Goal: Find specific page/section: Find specific page/section

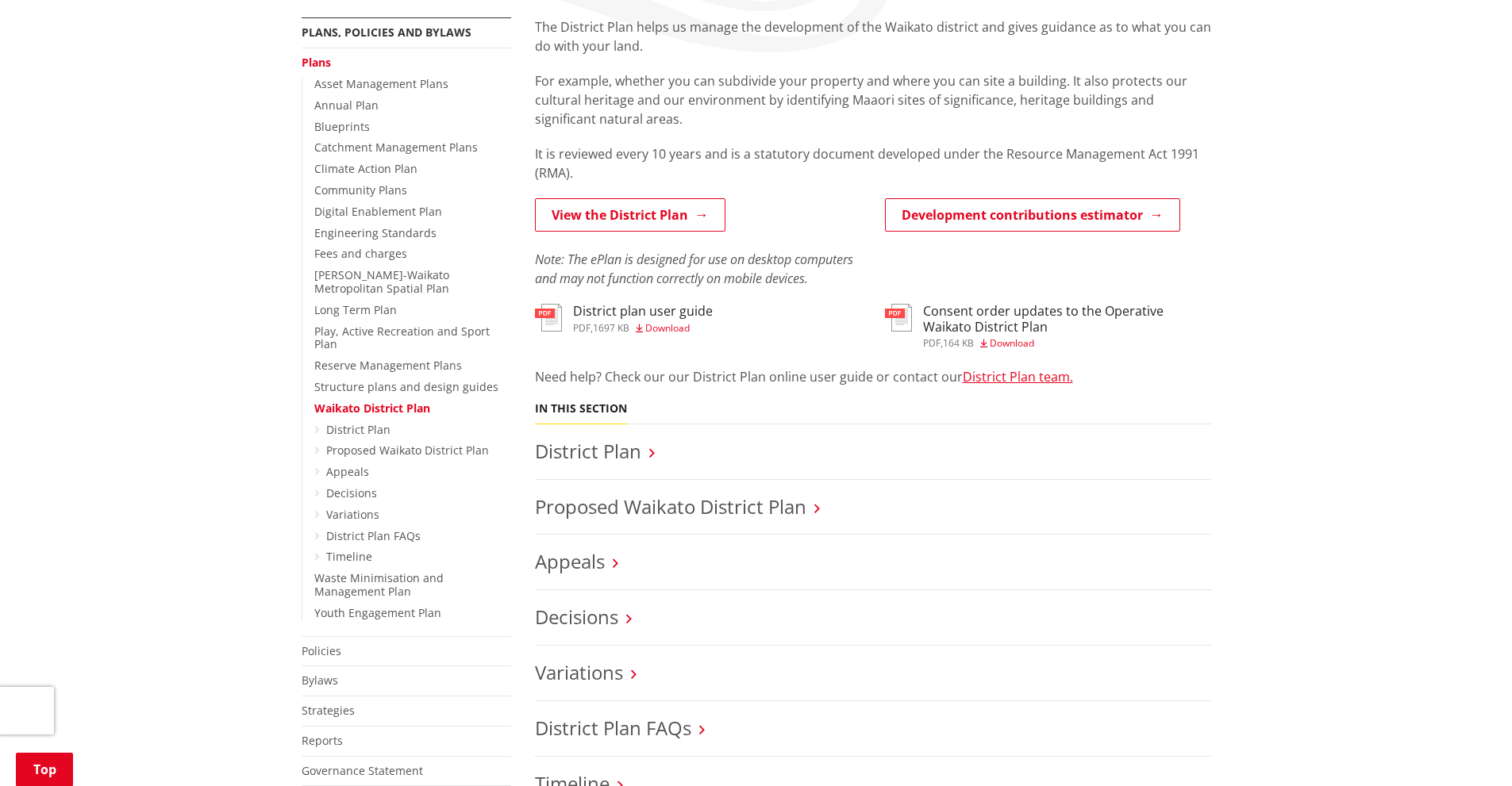
scroll to position [317, 0]
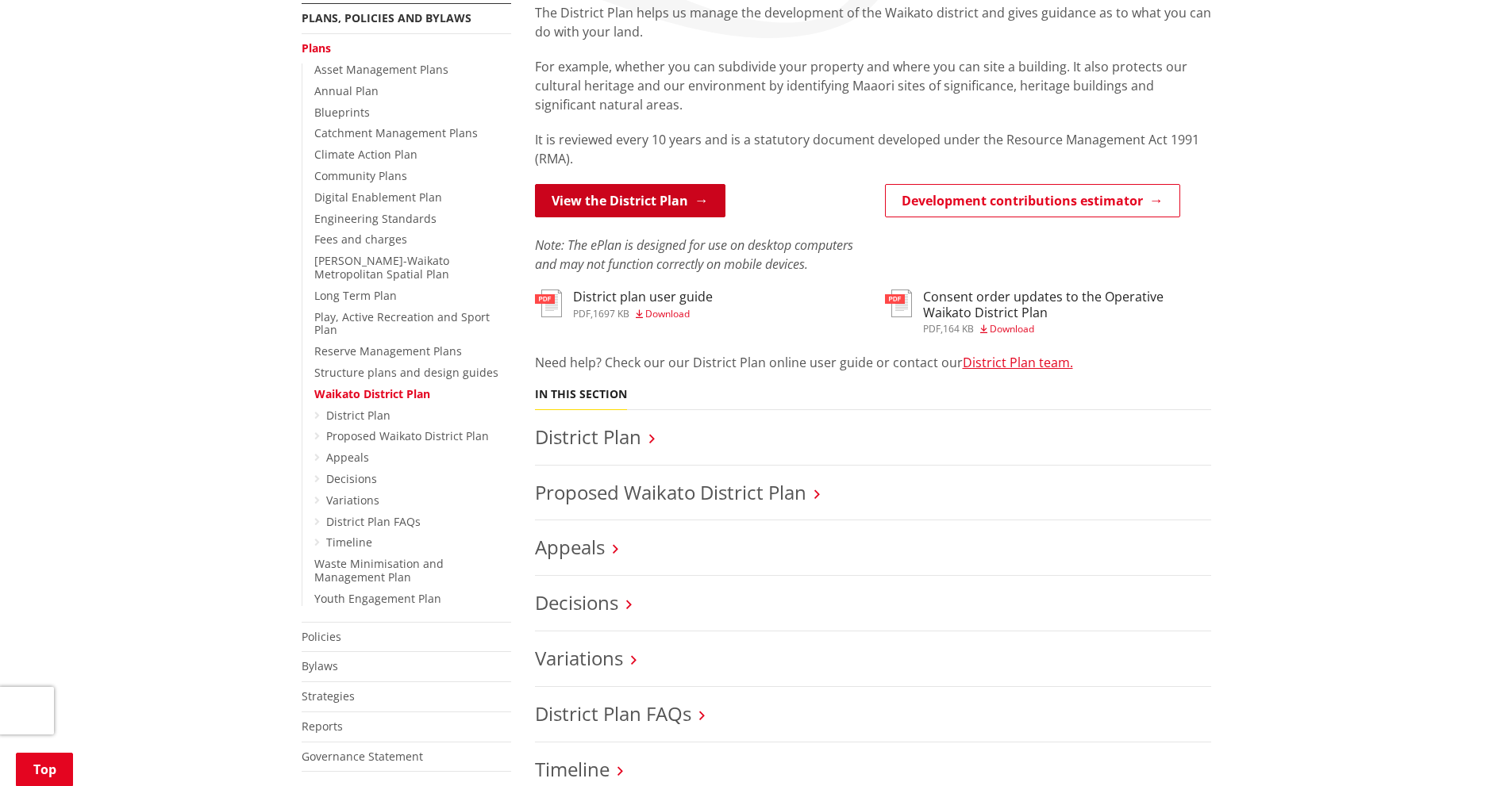
click at [615, 202] on link "View the District Plan" at bounding box center [630, 200] width 190 height 33
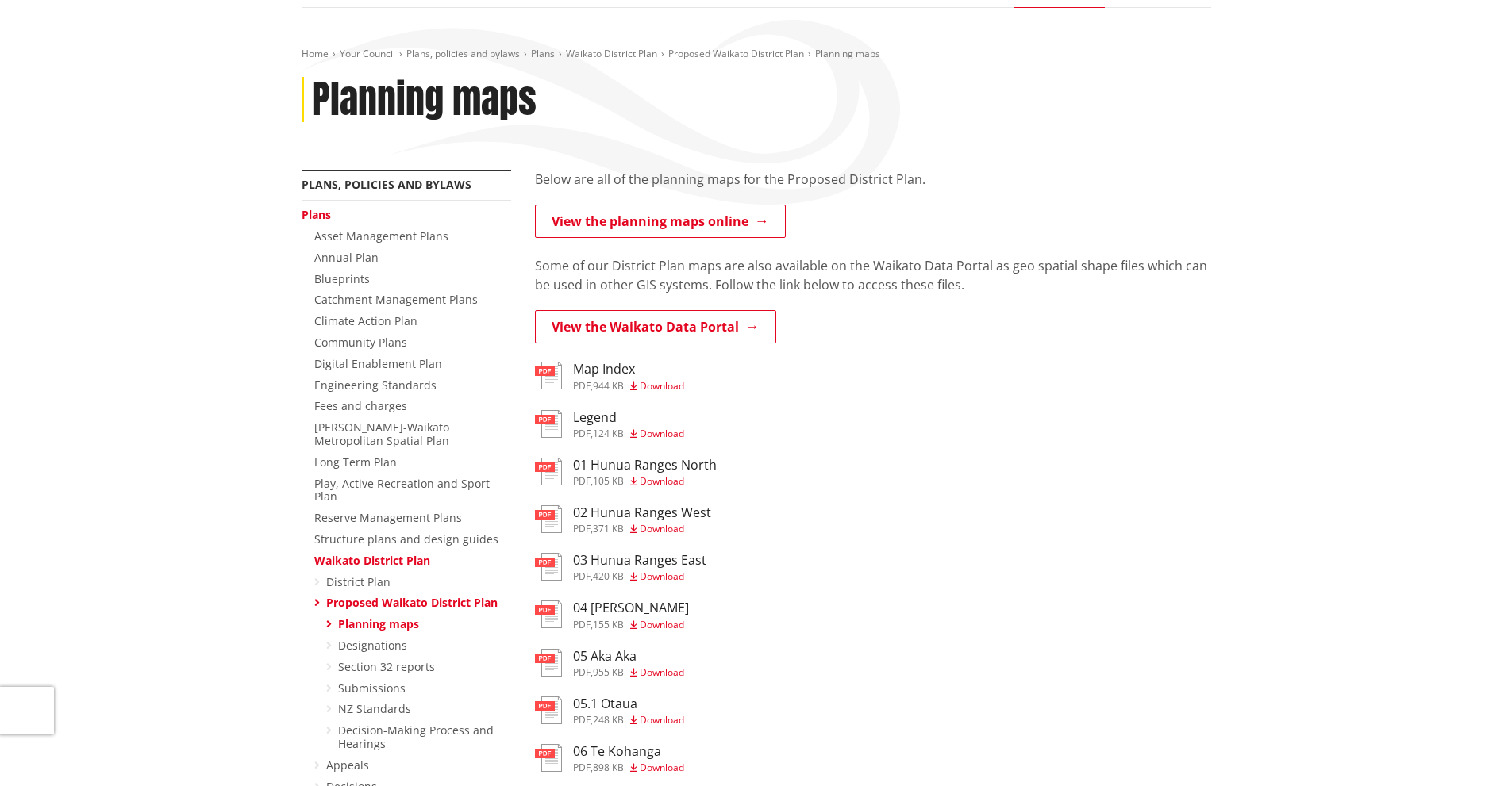
scroll to position [158, 0]
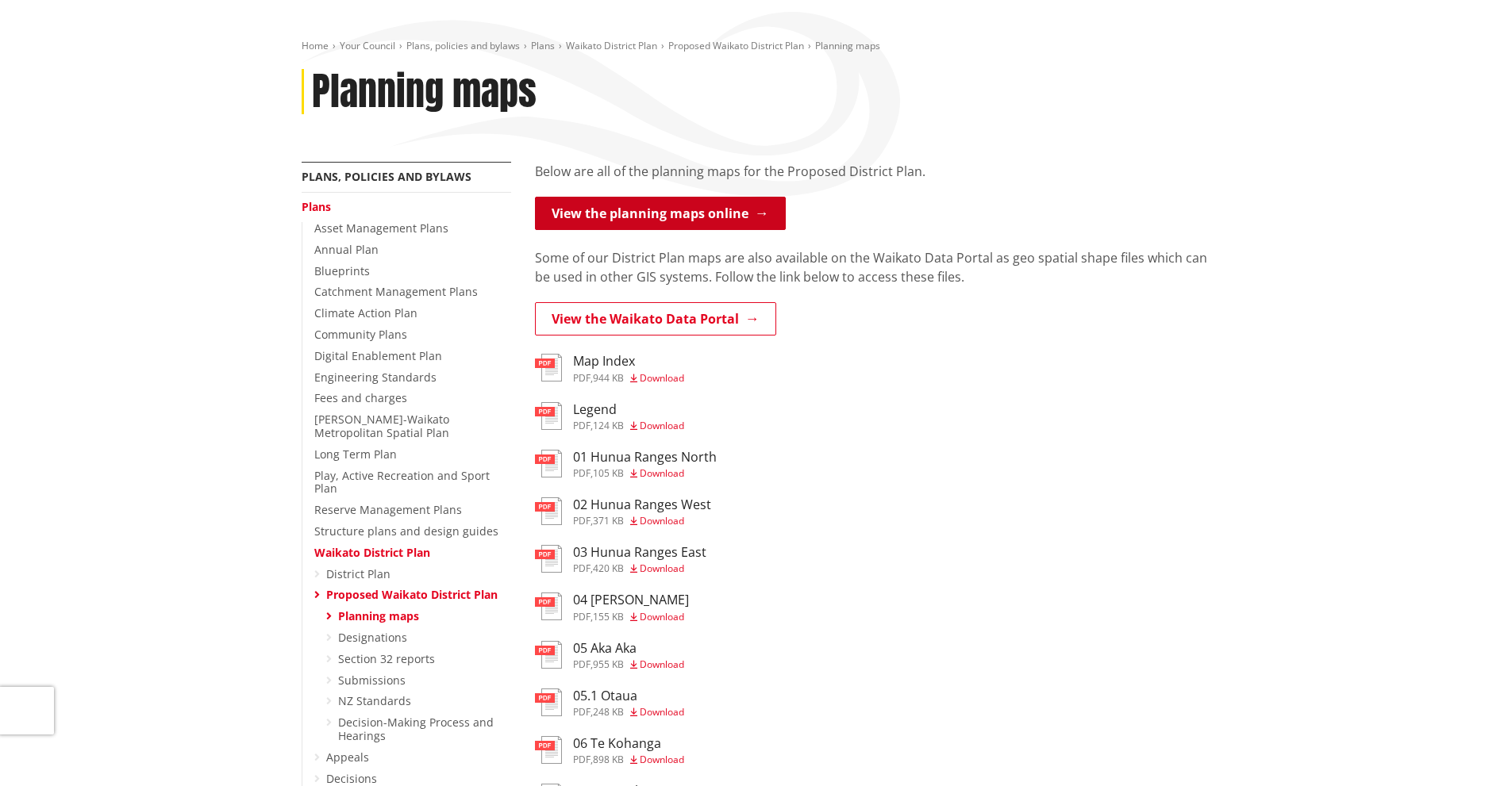
click at [653, 215] on link "View the planning maps online" at bounding box center [660, 213] width 251 height 33
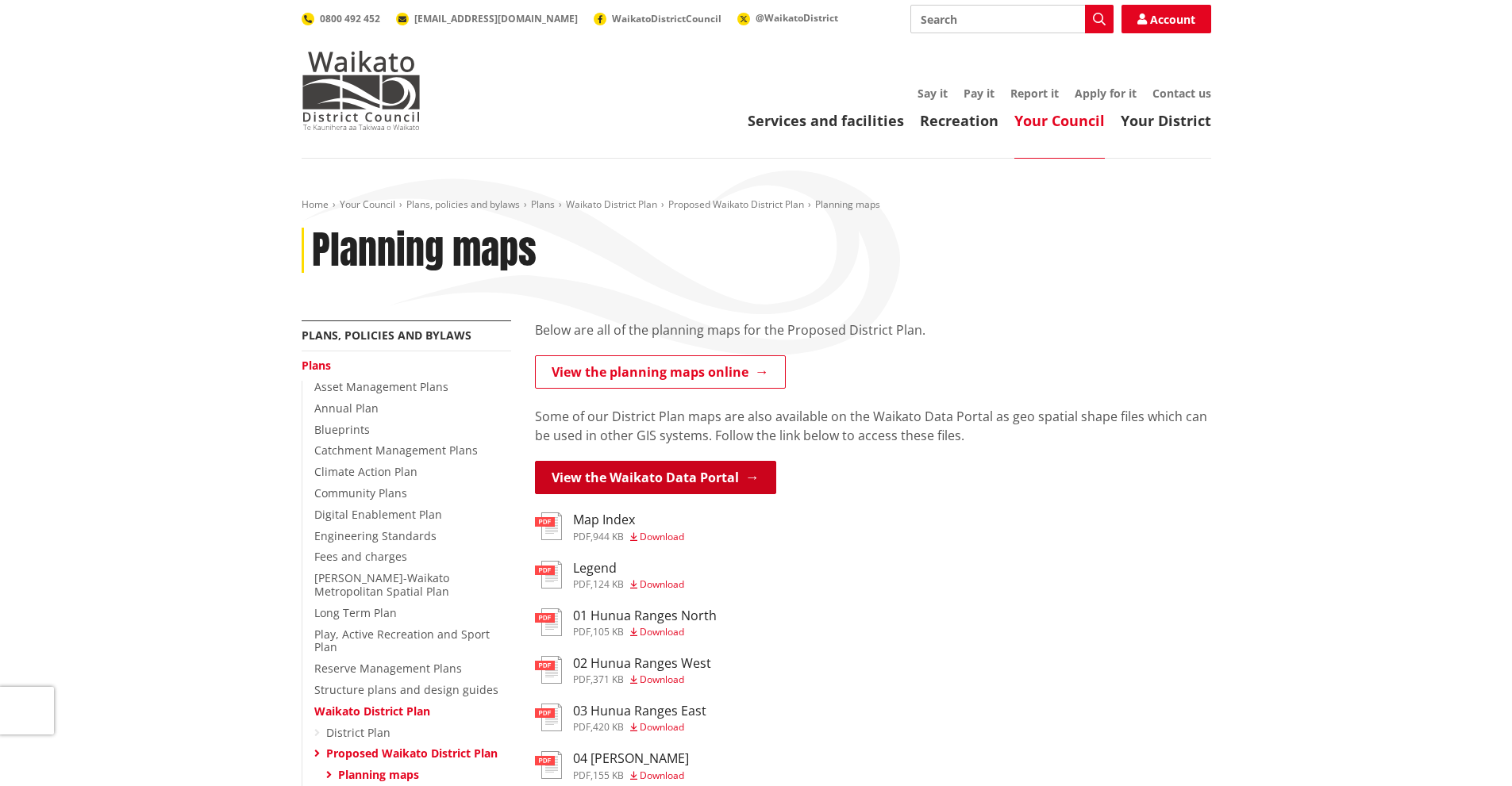
scroll to position [158, 0]
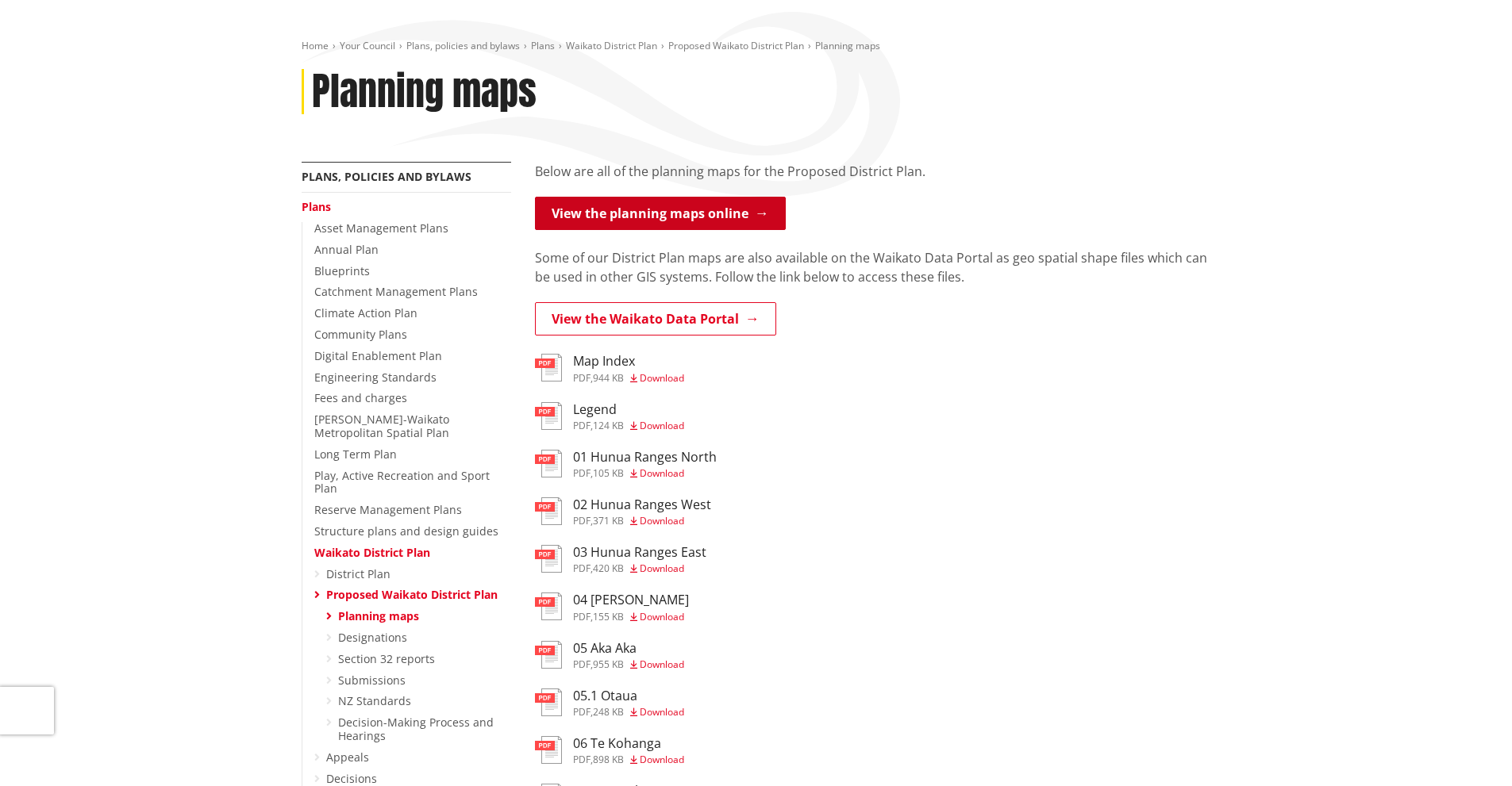
click at [622, 213] on link "View the planning maps online" at bounding box center [660, 213] width 251 height 33
